Goal: Navigation & Orientation: Find specific page/section

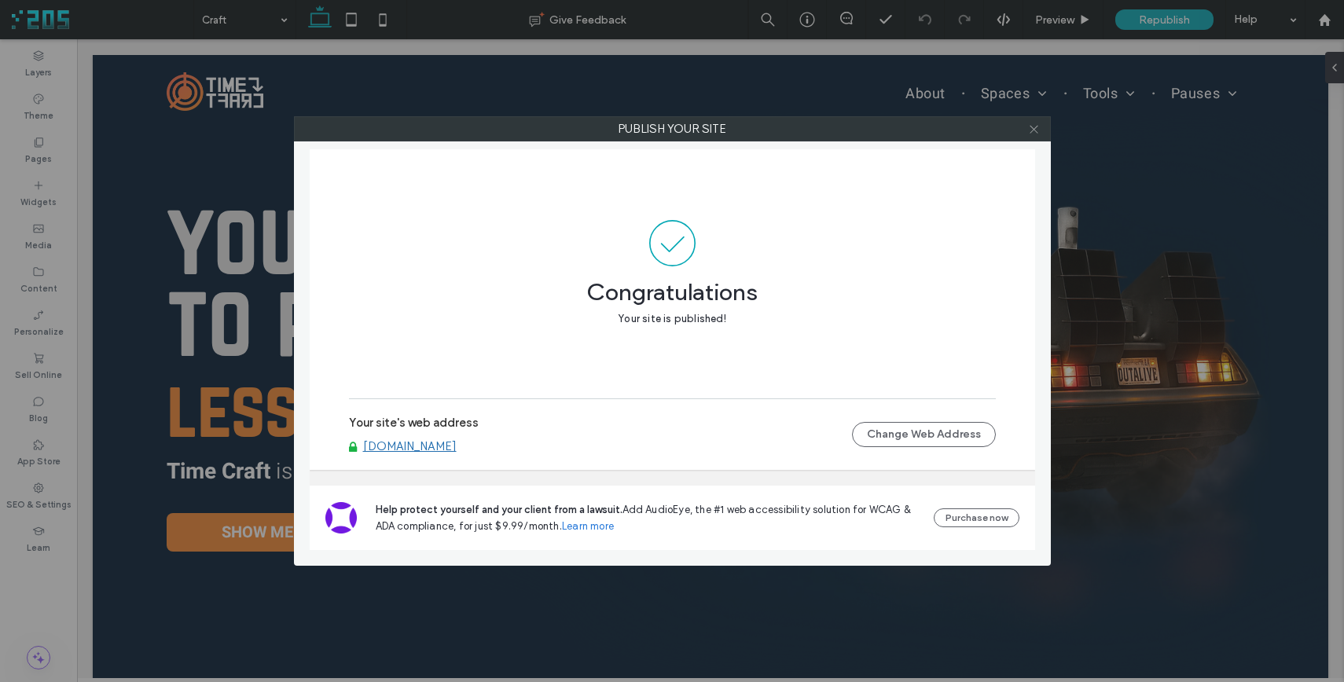
click at [1038, 134] on icon at bounding box center [1034, 129] width 12 height 12
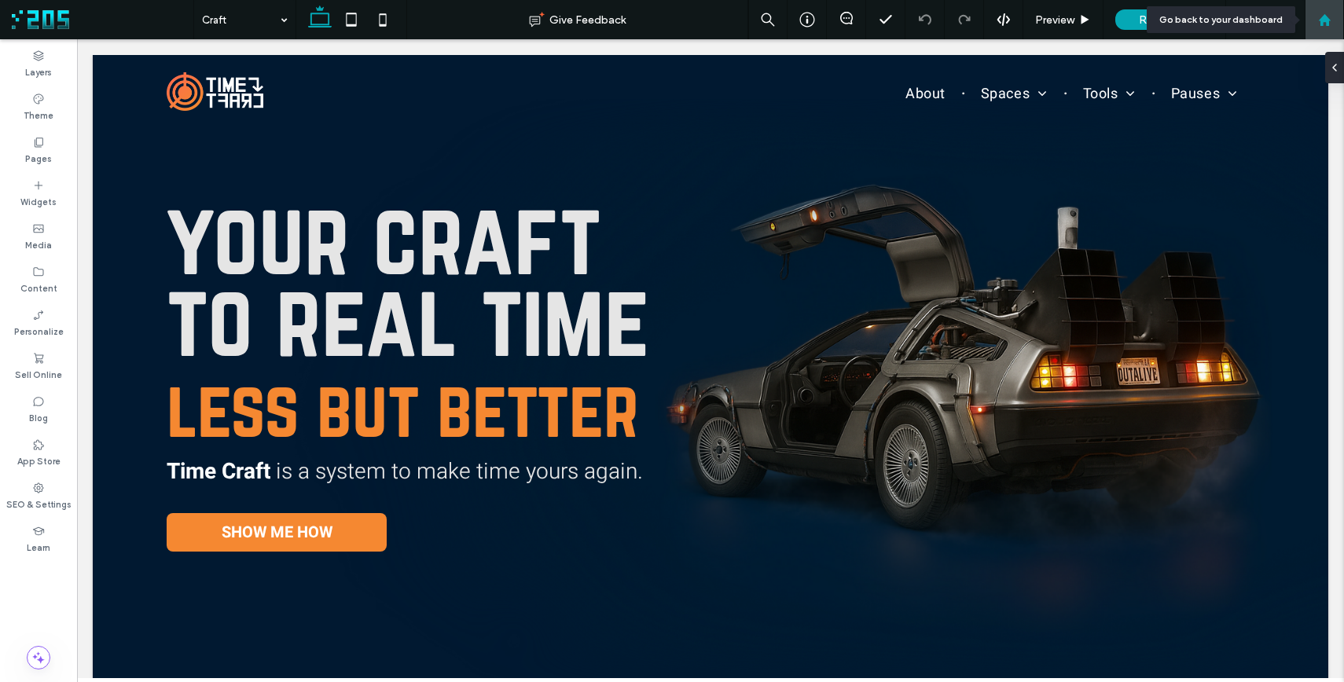
click at [1328, 18] on use at bounding box center [1324, 19] width 12 height 12
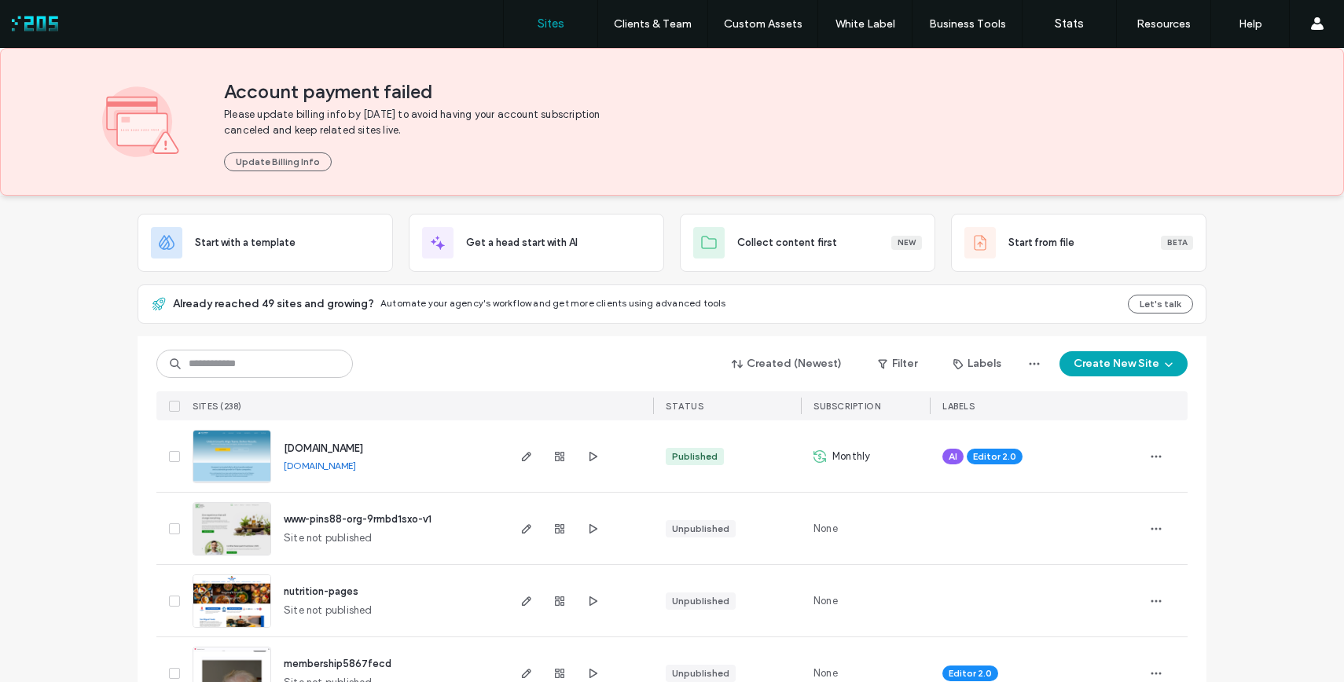
scroll to position [112, 0]
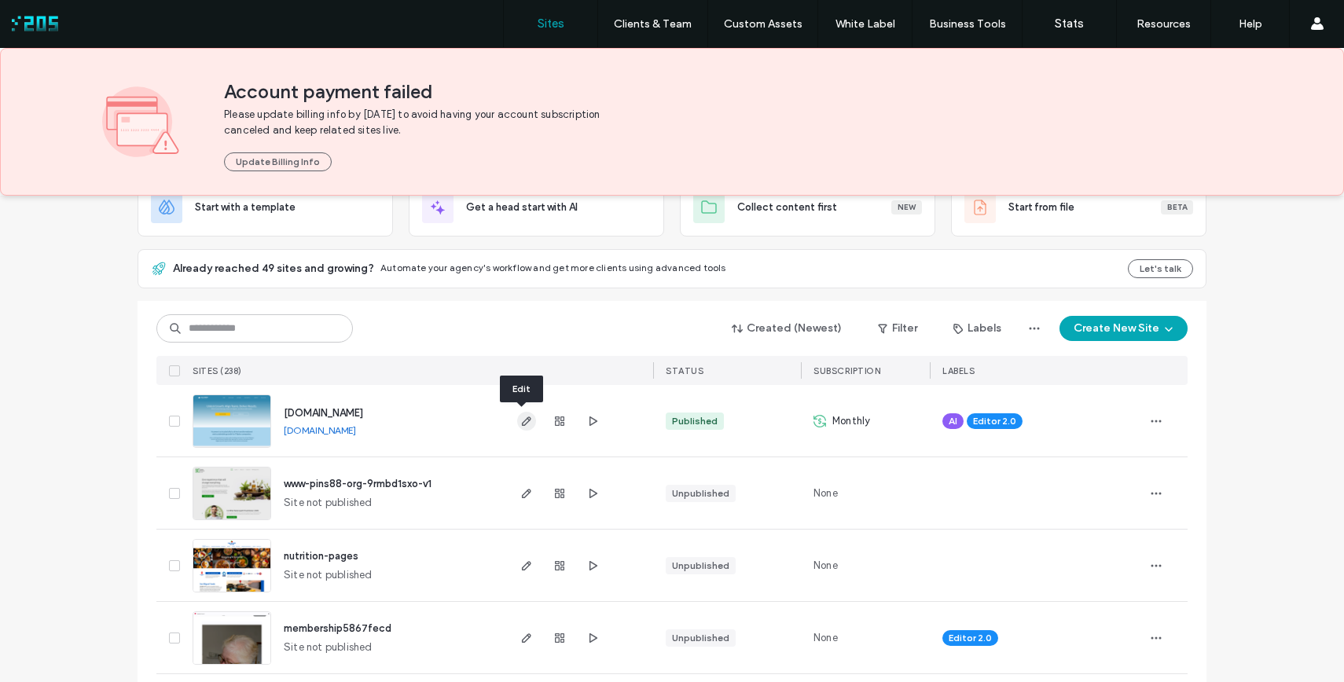
click at [521, 421] on icon "button" at bounding box center [526, 421] width 13 height 13
